Goal: Information Seeking & Learning: Learn about a topic

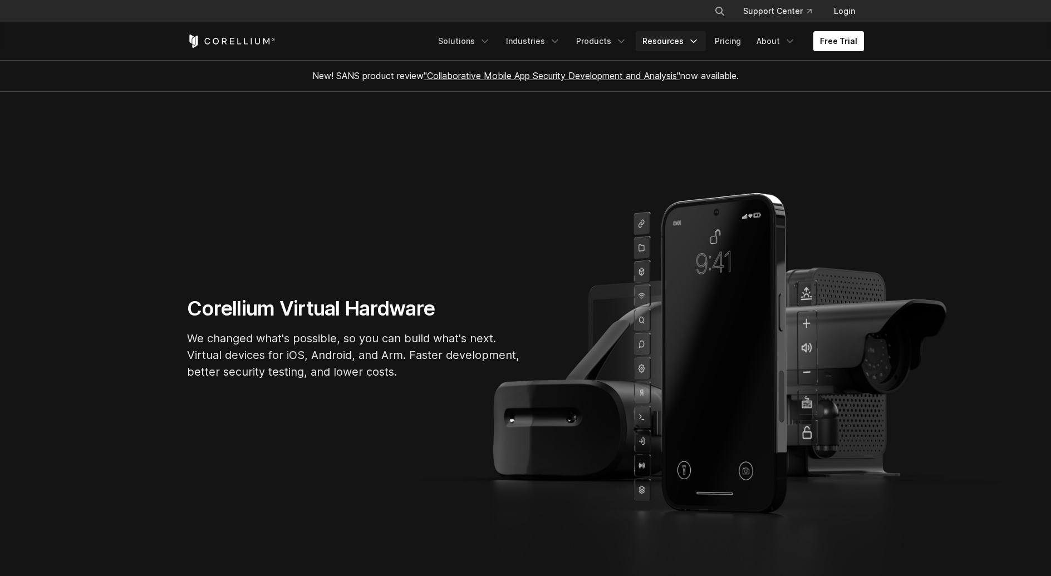
click at [684, 37] on link "Resources" at bounding box center [671, 41] width 70 height 20
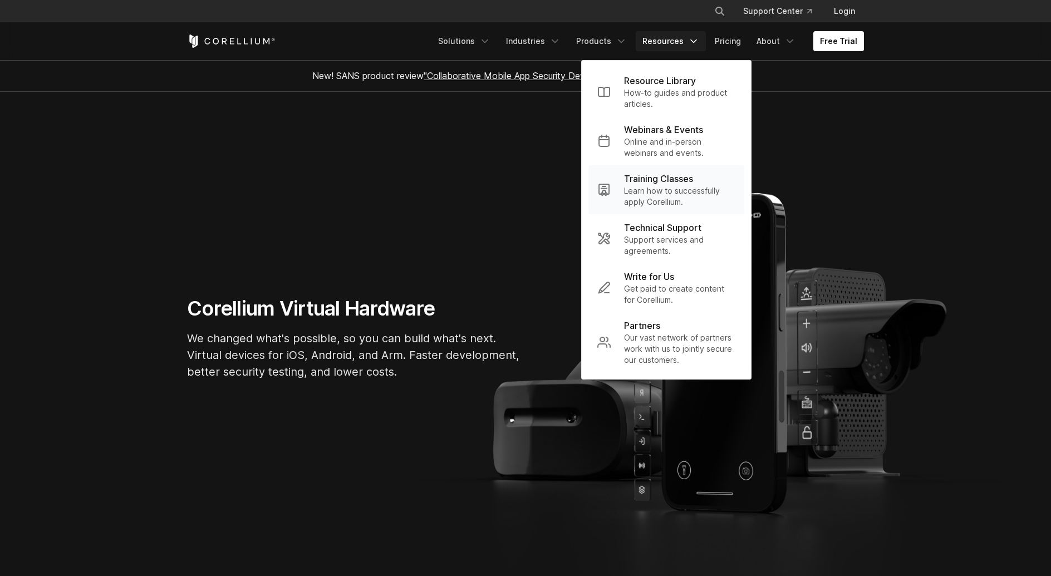
click at [683, 193] on p "Learn how to successfully apply Corellium." at bounding box center [679, 196] width 111 height 22
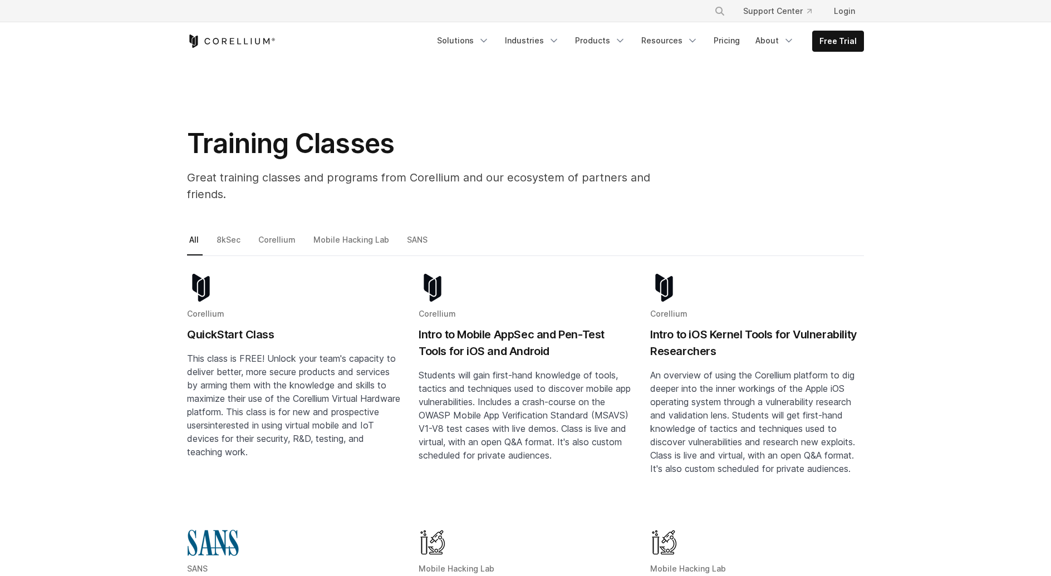
click at [288, 353] on span "This class is FREE! Unlock your team's capacity to deliver better, more secure …" at bounding box center [293, 392] width 213 height 78
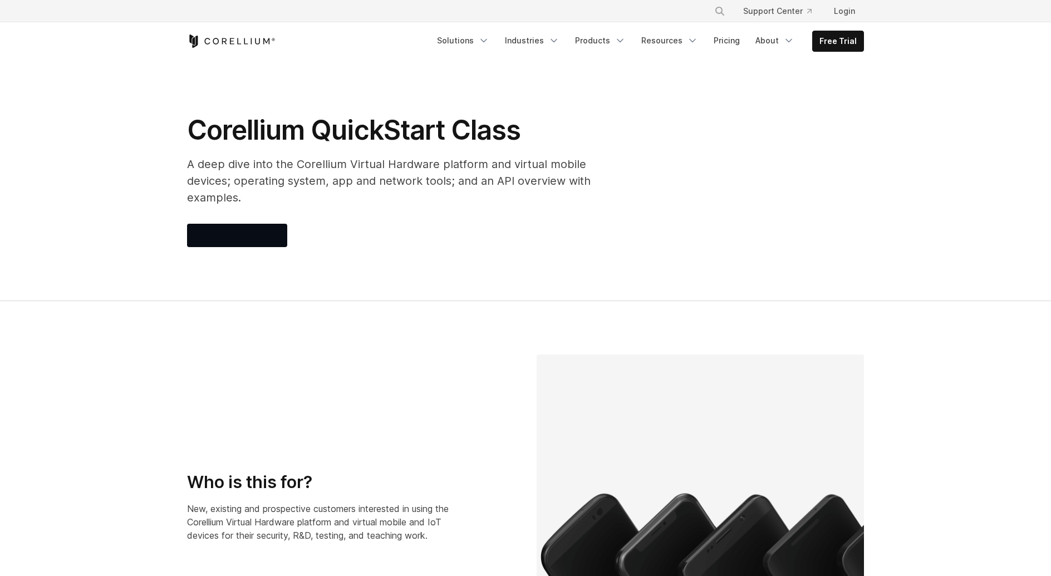
click at [146, 156] on section "Corellium QuickStart Class A deep dive into the Corellium Virtual Hardware plat…" at bounding box center [525, 180] width 1051 height 241
